Goal: Find specific page/section: Find specific page/section

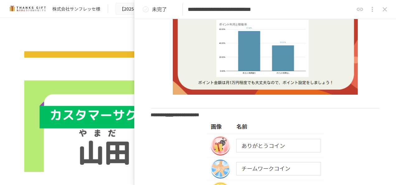
scroll to position [249, 0]
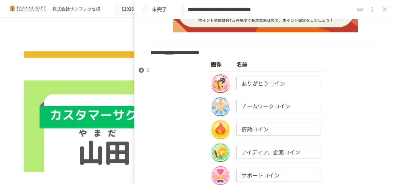
click at [241, 90] on img at bounding box center [265, 188] width 117 height 256
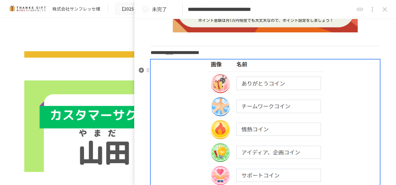
click at [241, 90] on img at bounding box center [265, 188] width 117 height 256
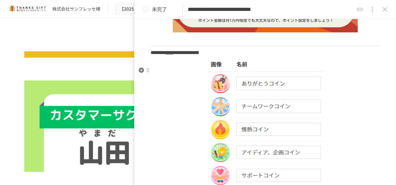
click at [218, 91] on img at bounding box center [265, 188] width 117 height 256
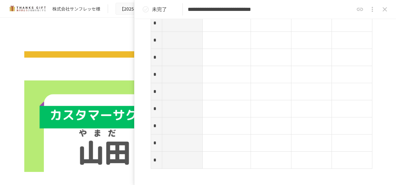
scroll to position [935, 0]
click at [231, 55] on p at bounding box center [226, 51] width 43 height 8
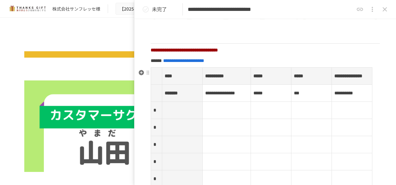
click at [219, 114] on p at bounding box center [226, 110] width 43 height 8
click at [218, 119] on td at bounding box center [227, 110] width 49 height 17
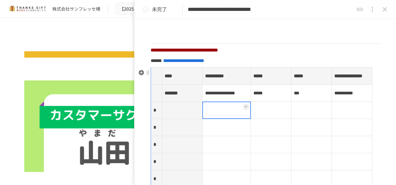
click at [250, 119] on div at bounding box center [251, 110] width 2 height 17
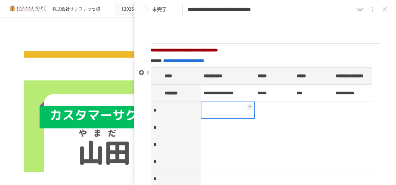
click at [249, 108] on icon at bounding box center [250, 106] width 2 height 2
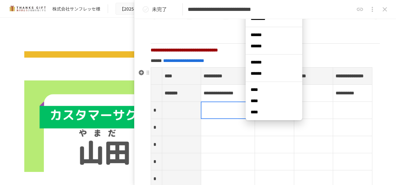
click at [224, 119] on div at bounding box center [228, 110] width 54 height 17
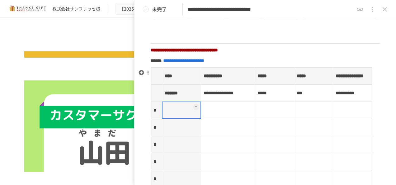
click at [185, 119] on th at bounding box center [181, 110] width 39 height 17
click at [197, 110] on button at bounding box center [196, 107] width 6 height 6
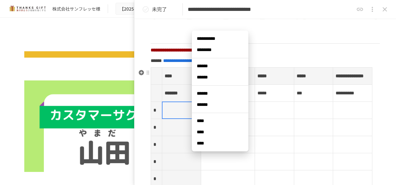
scroll to position [810, 0]
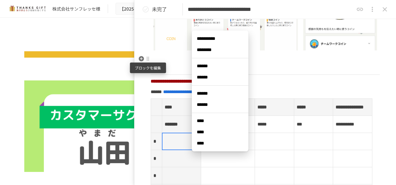
click at [146, 60] on div at bounding box center [148, 58] width 5 height 5
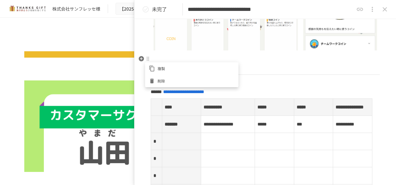
click at [349, 75] on div at bounding box center [198, 92] width 396 height 185
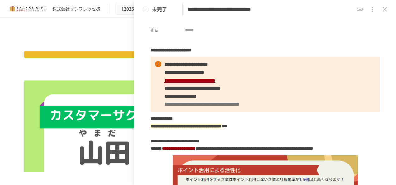
scroll to position [0, 0]
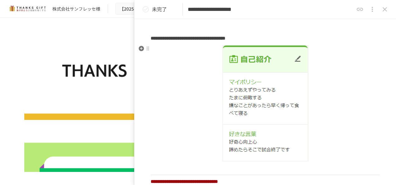
scroll to position [312, 0]
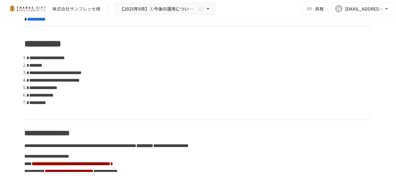
scroll to position [345, 0]
